Goal: Navigation & Orientation: Find specific page/section

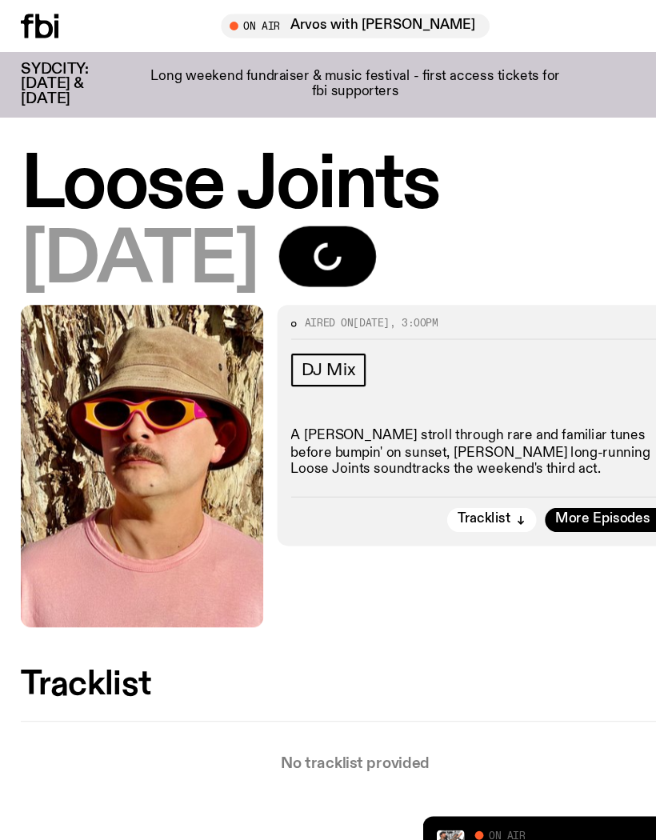
click at [52, 31] on icon at bounding box center [52, 27] width 4 height 16
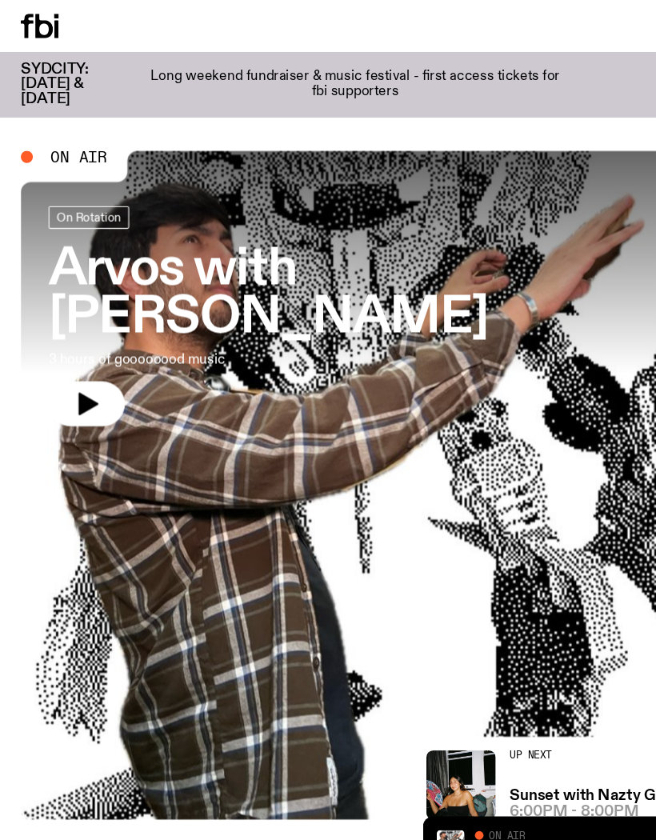
click at [560, 34] on div "Support Us" at bounding box center [485, 24] width 302 height 22
click at [66, 150] on span "On Air" at bounding box center [72, 145] width 53 height 14
click at [50, 26] on icon at bounding box center [52, 27] width 4 height 16
click at [117, 67] on h3 "SYDCITY: [DATE] & [DATE]" at bounding box center [70, 78] width 102 height 41
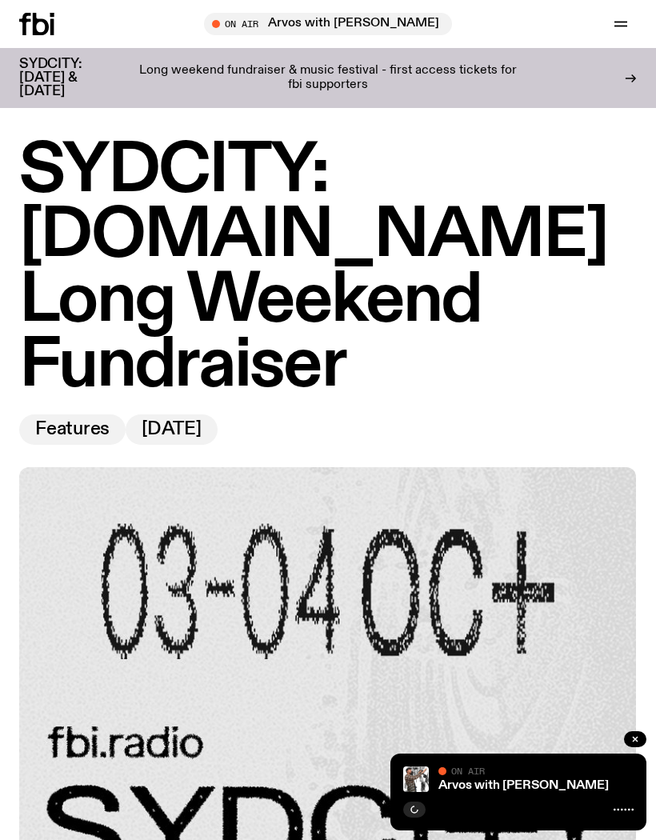
click at [625, 25] on icon "button" at bounding box center [620, 23] width 19 height 19
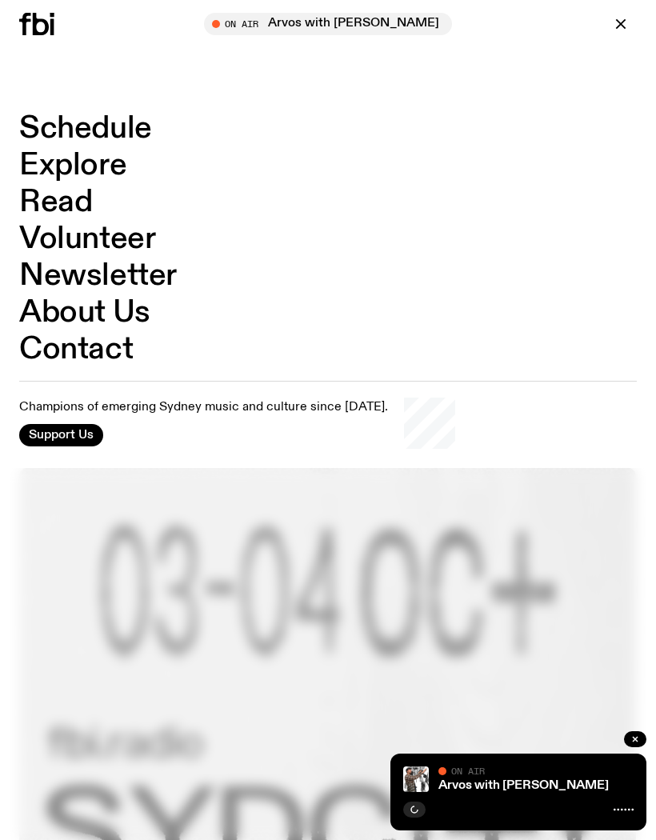
click at [55, 136] on link "Schedule" at bounding box center [85, 129] width 133 height 30
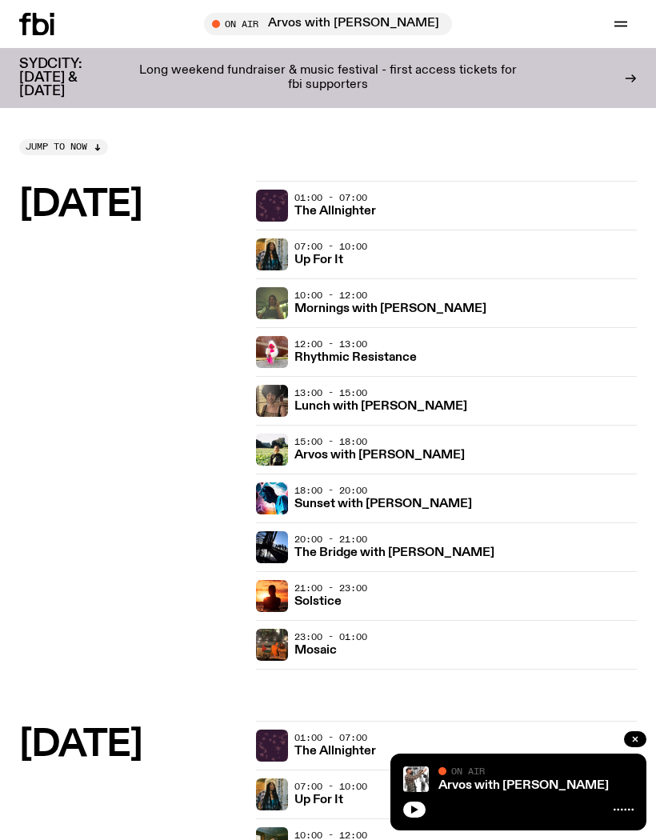
click at [379, 498] on h3 "Sunset with [PERSON_NAME]" at bounding box center [383, 504] width 178 height 12
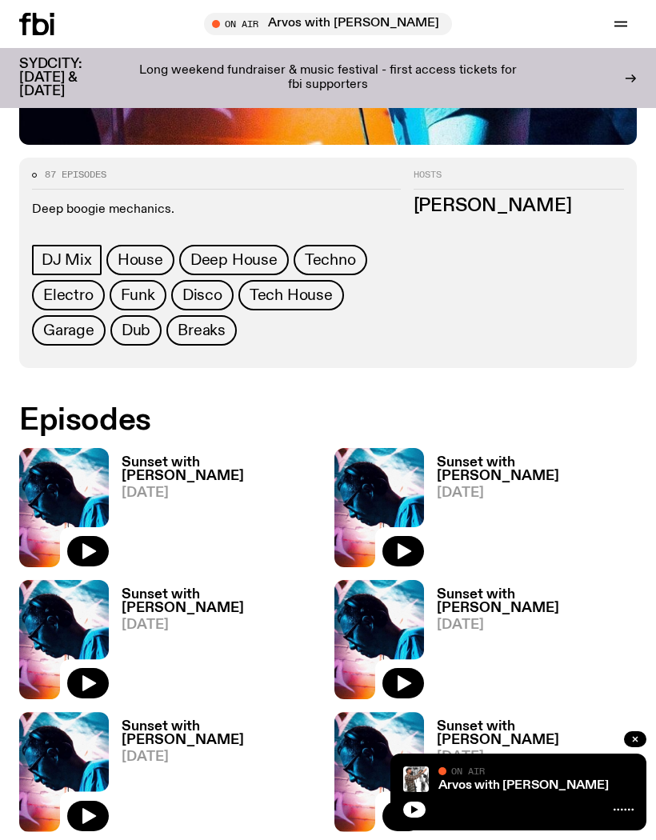
scroll to position [656, 0]
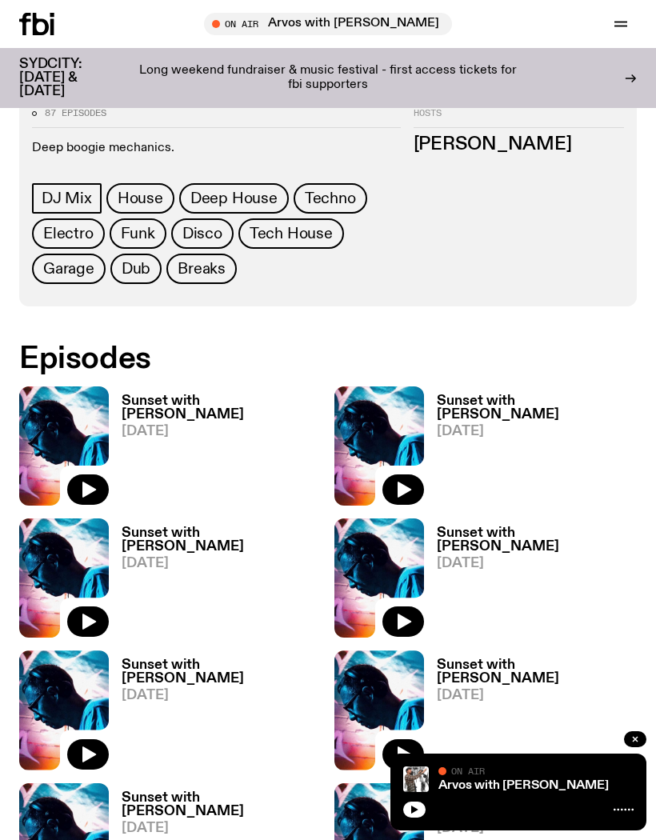
click at [103, 489] on button "button" at bounding box center [88, 489] width 42 height 30
